Goal: Task Accomplishment & Management: Manage account settings

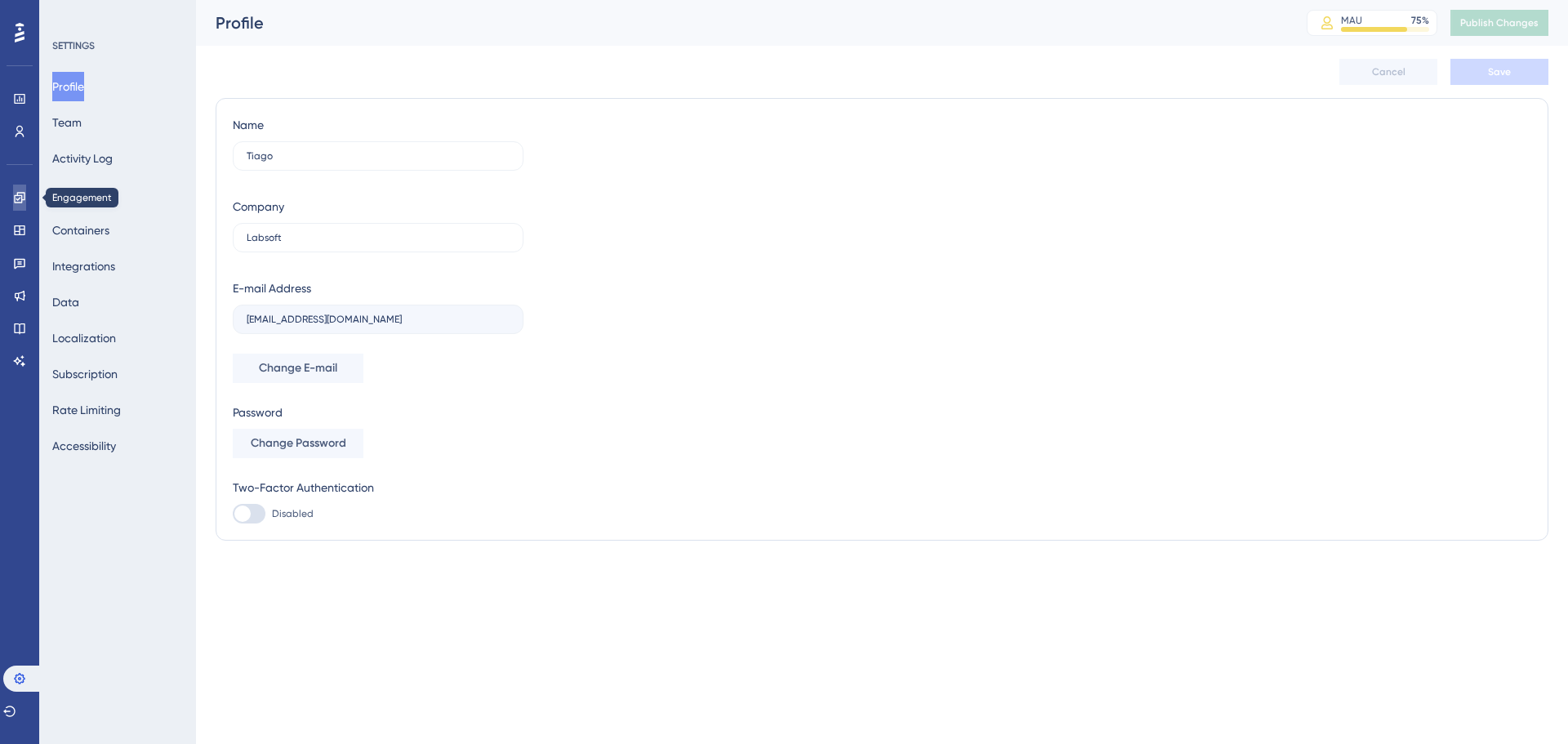
click at [26, 201] on link at bounding box center [19, 198] width 13 height 26
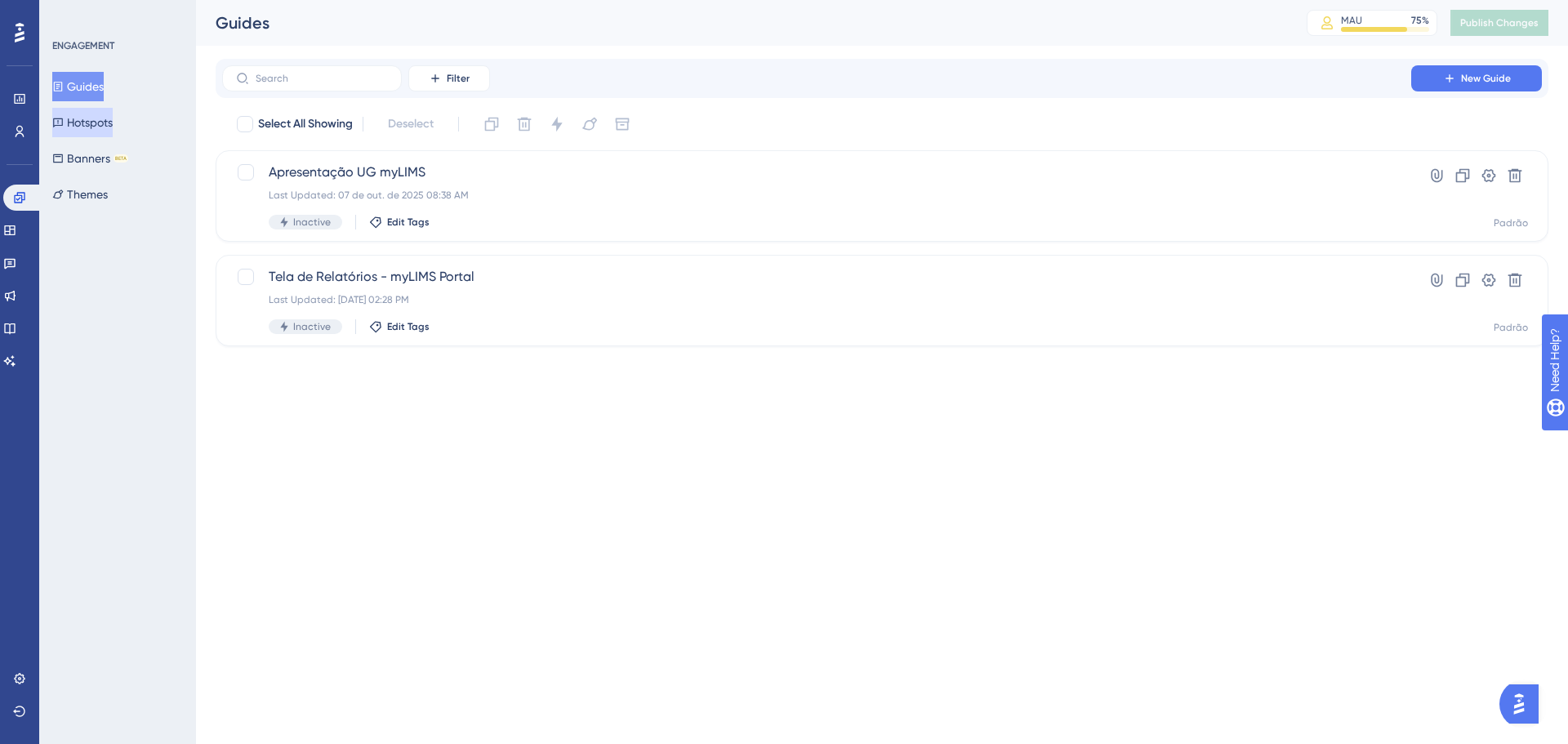
click at [100, 110] on button "Hotspots" at bounding box center [83, 123] width 60 height 29
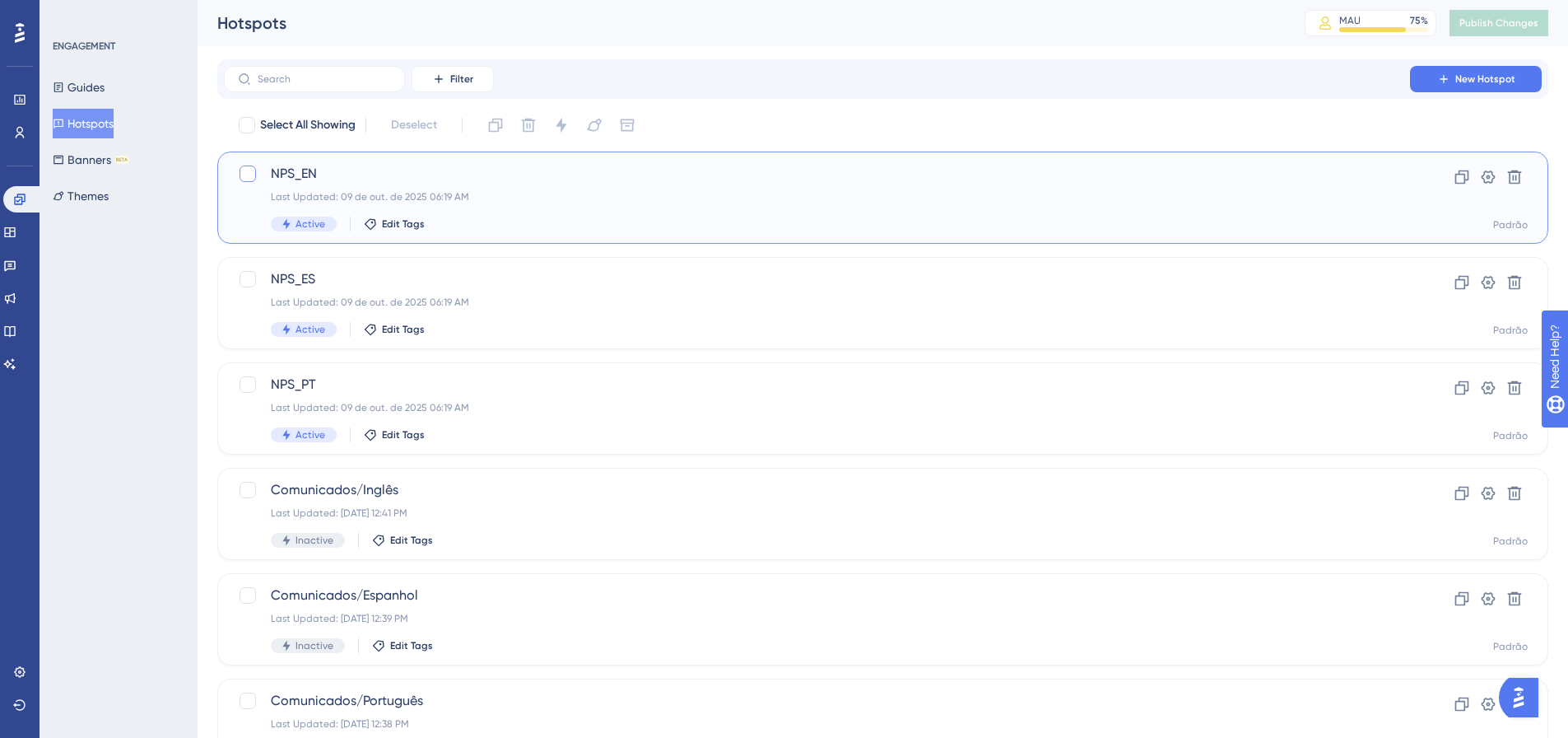
click at [252, 170] on div at bounding box center [247, 174] width 17 height 17
checkbox input "true"
click at [247, 283] on div at bounding box center [247, 279] width 17 height 17
checkbox input "true"
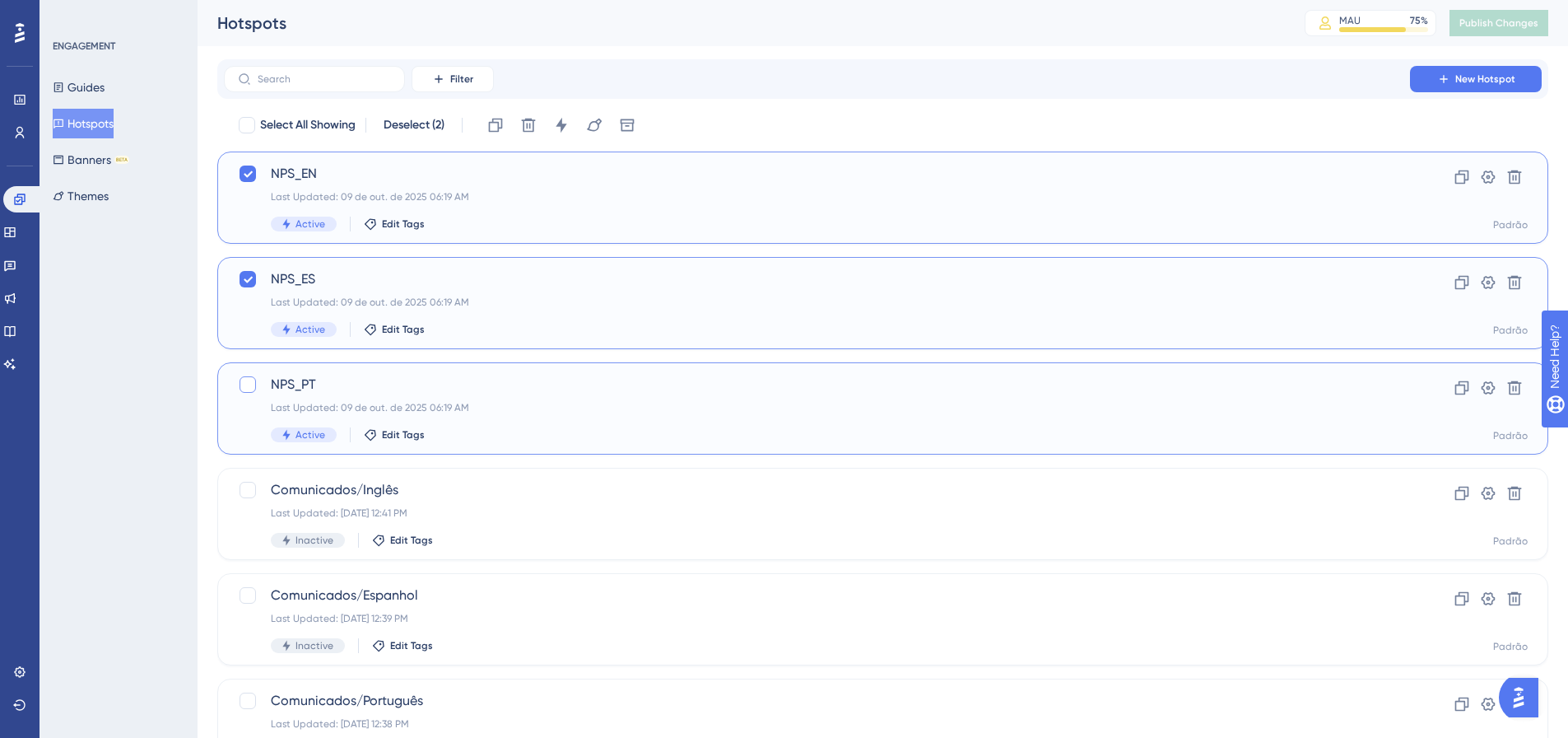
click at [255, 391] on div at bounding box center [247, 384] width 17 height 17
checkbox input "true"
click at [569, 118] on icon at bounding box center [561, 125] width 17 height 17
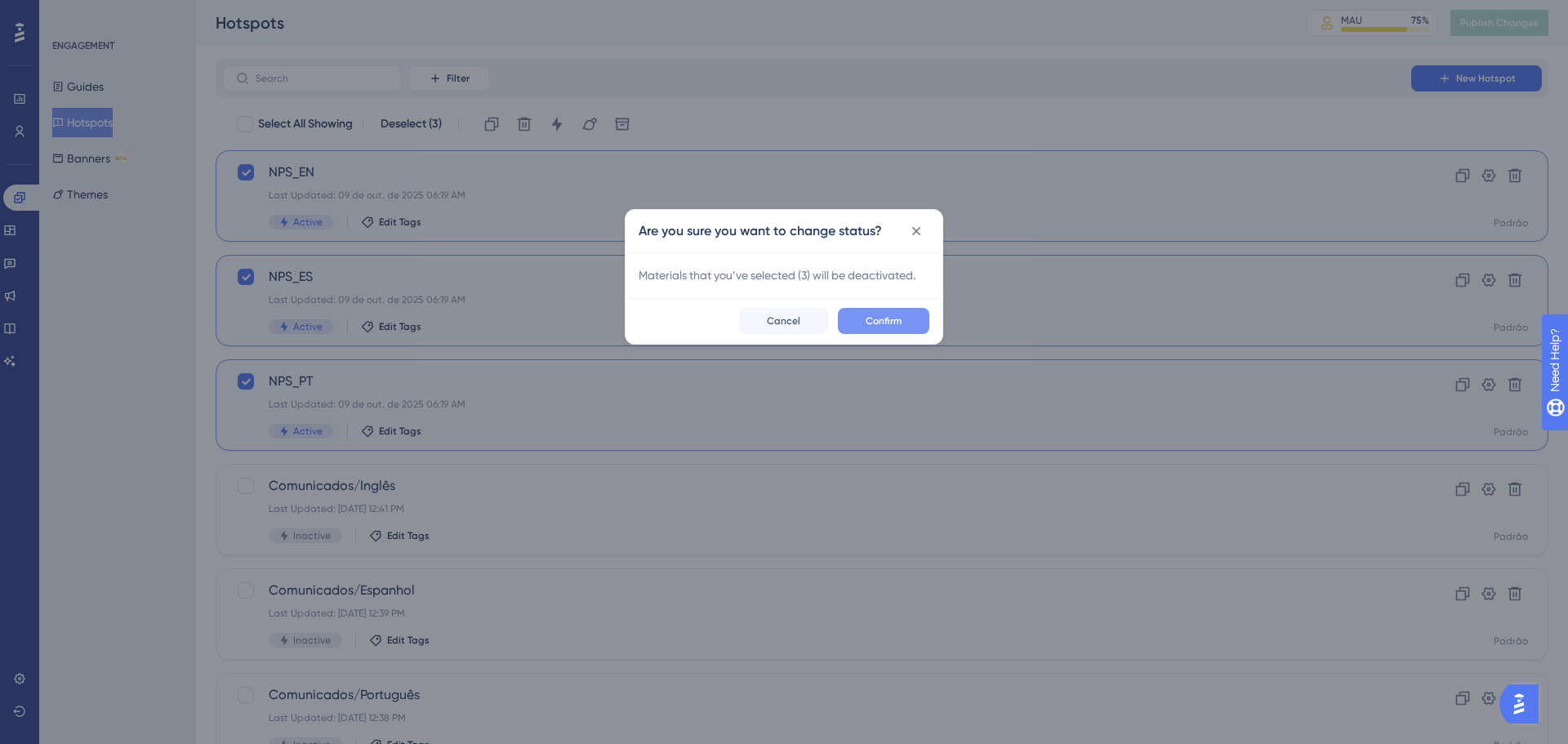
click at [894, 315] on span "Confirm" at bounding box center [883, 320] width 36 height 13
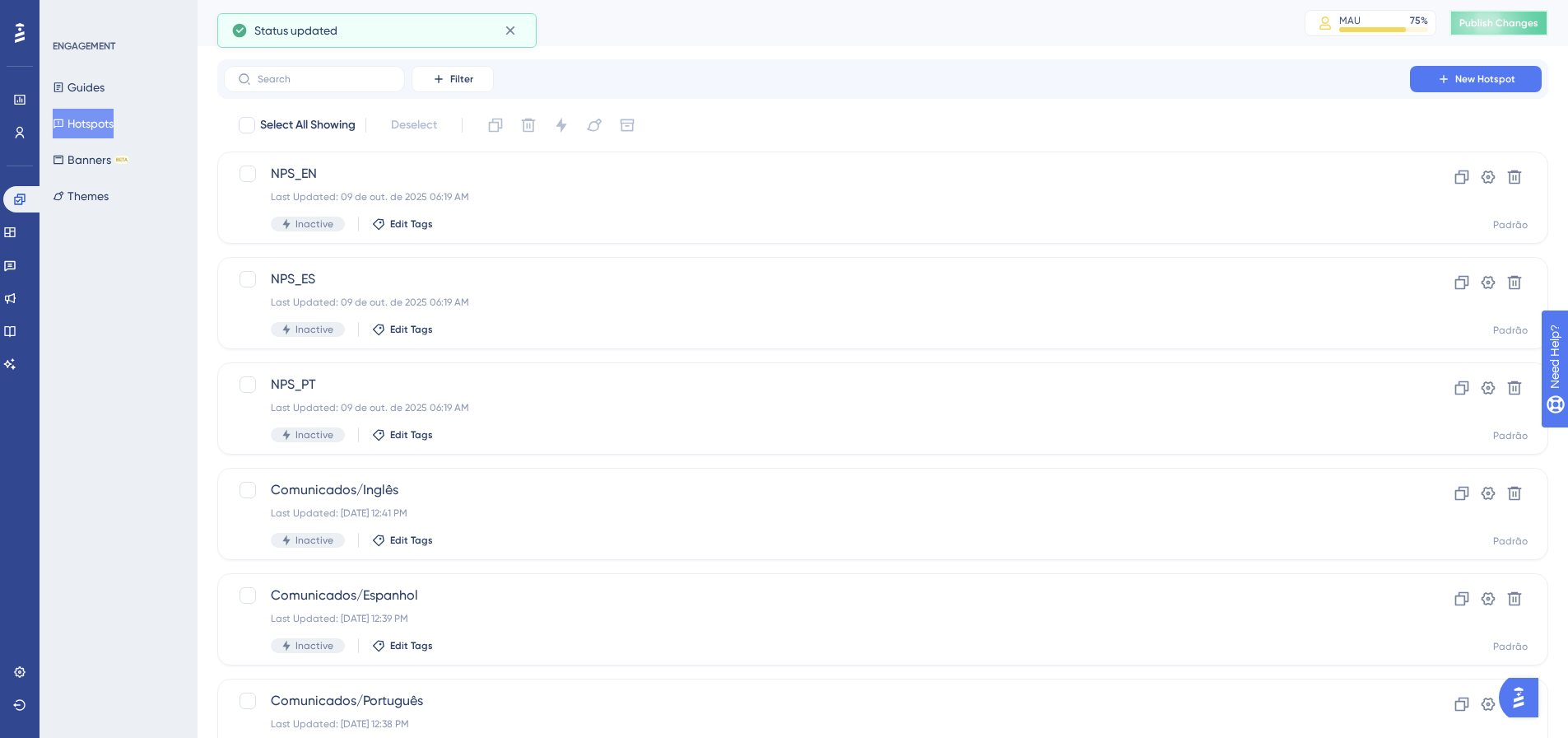
click at [1503, 14] on button "Publish Changes" at bounding box center [1498, 23] width 99 height 26
click at [79, 517] on div "ENGAGEMENT Guides Hotspots Banners BETA Themes" at bounding box center [118, 369] width 158 height 738
